Goal: Task Accomplishment & Management: Use online tool/utility

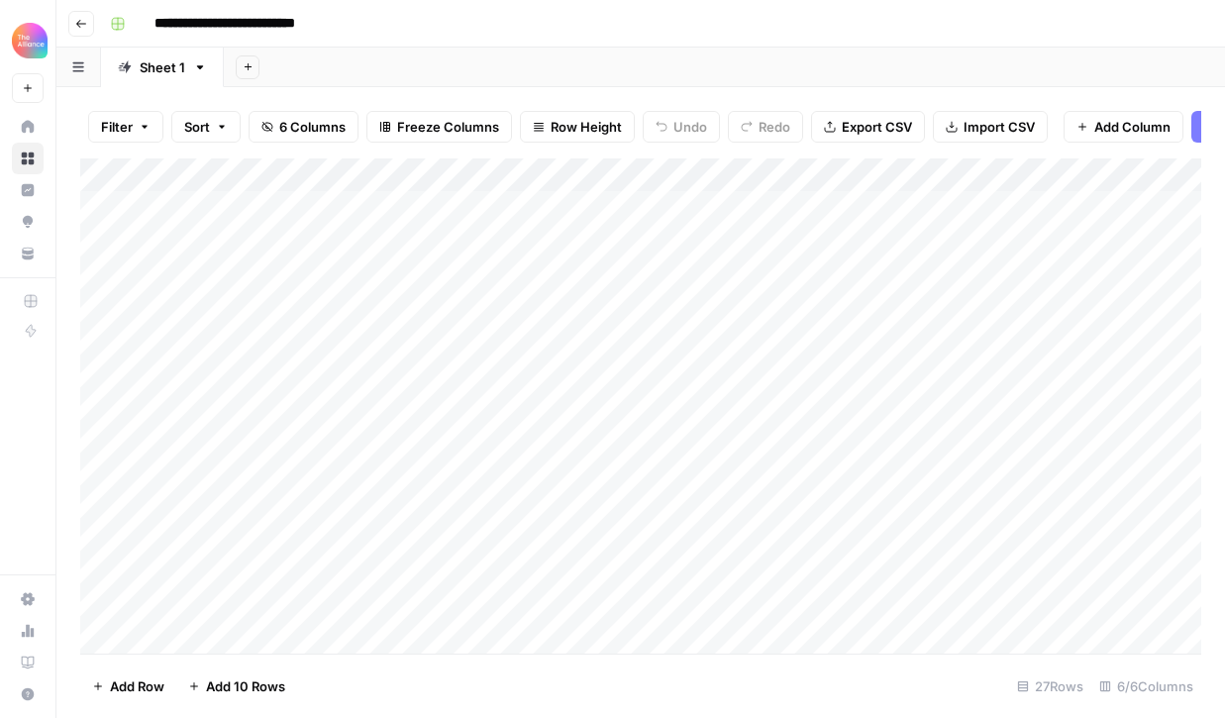
scroll to position [0, 129]
click at [895, 208] on div "Add Column" at bounding box center [640, 405] width 1121 height 495
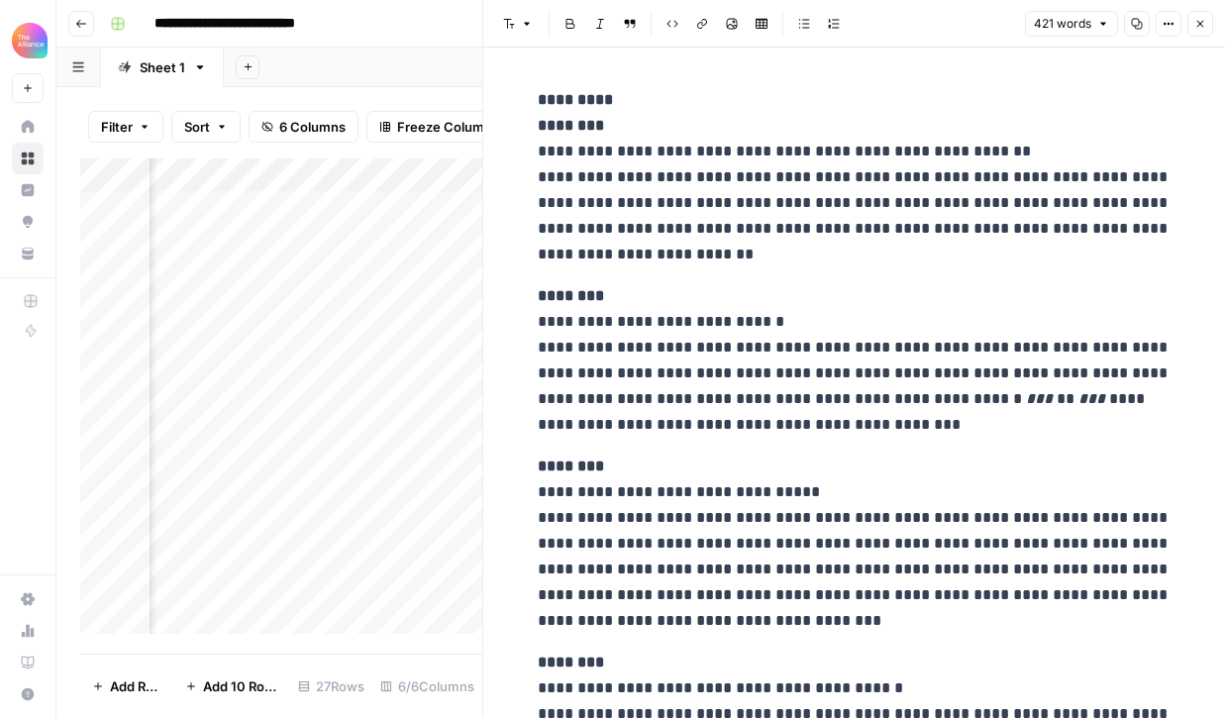
click at [454, 220] on div "Add Column" at bounding box center [281, 395] width 402 height 475
click at [1200, 24] on icon "button" at bounding box center [1200, 24] width 7 height 7
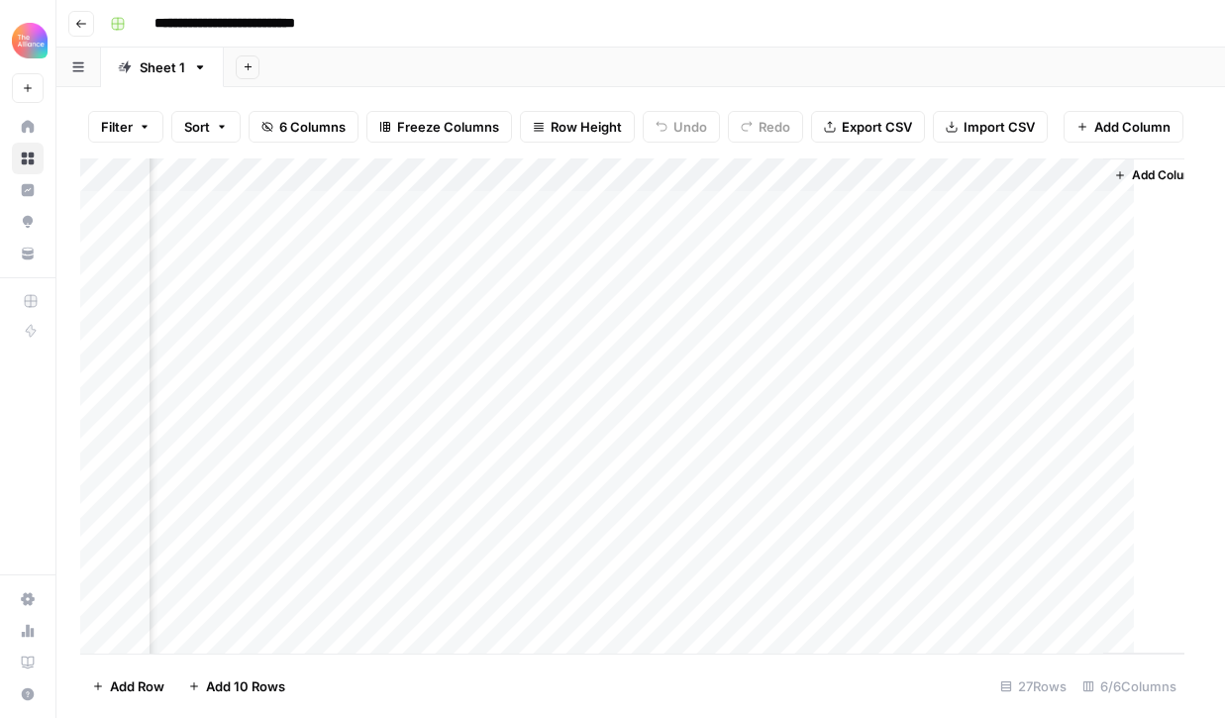
scroll to position [0, 105]
click at [737, 212] on div "Add Column" at bounding box center [640, 405] width 1121 height 495
